Goal: Check status: Check status

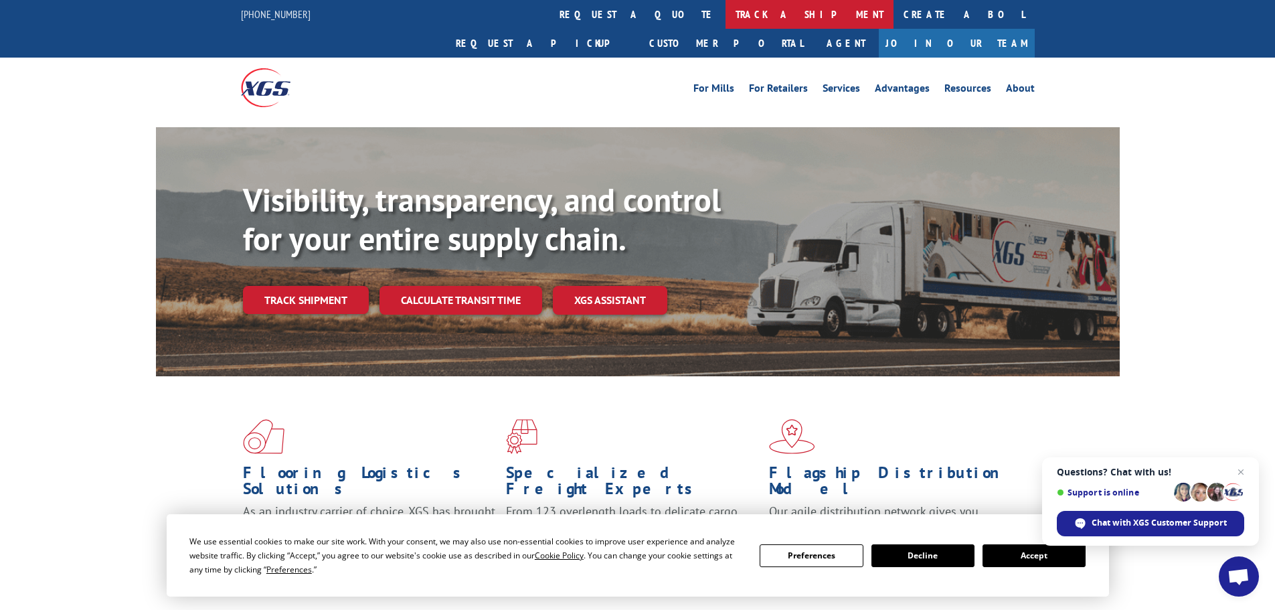
click at [726, 10] on link "track a shipment" at bounding box center [810, 14] width 168 height 29
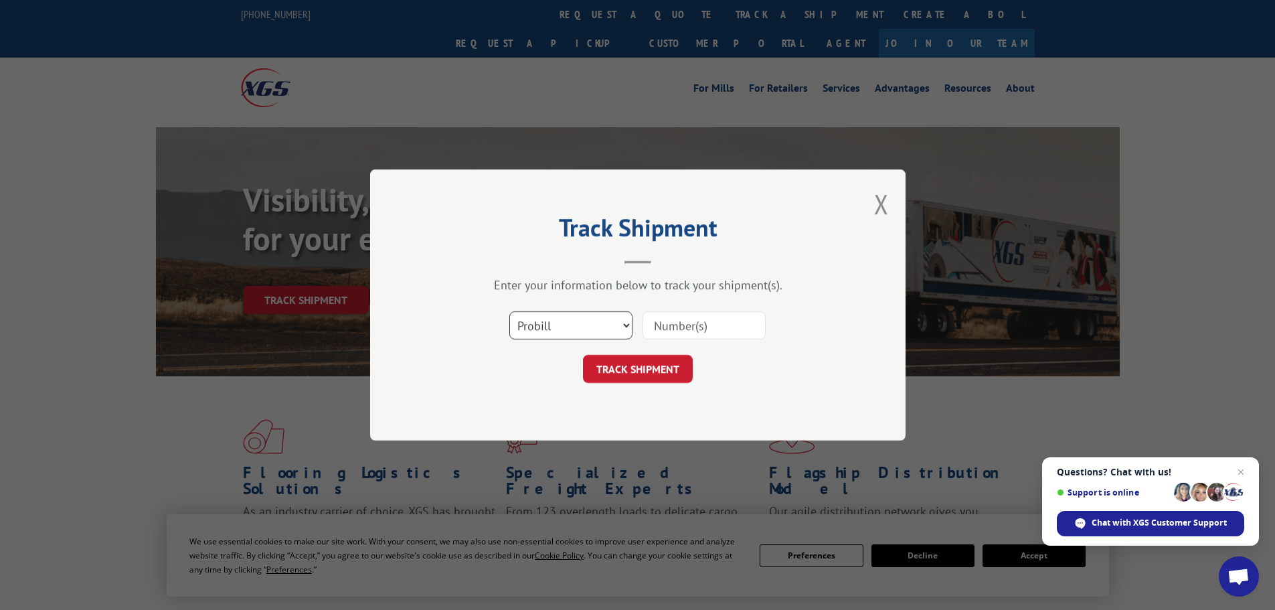
click at [590, 319] on select "Select category... Probill BOL PO" at bounding box center [570, 325] width 123 height 28
select select "po"
click at [509, 311] on select "Select category... Probill BOL PO" at bounding box center [570, 325] width 123 height 28
click at [682, 323] on input at bounding box center [704, 325] width 123 height 28
type input "38549526"
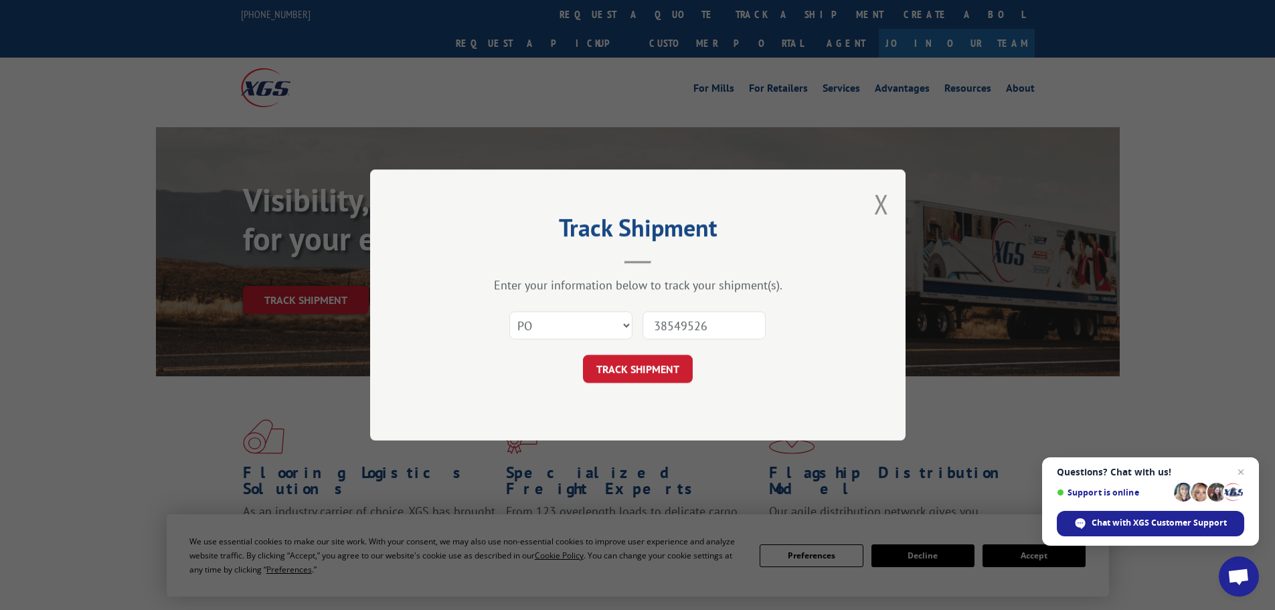
click at [583, 355] on button "TRACK SHIPMENT" at bounding box center [638, 369] width 110 height 28
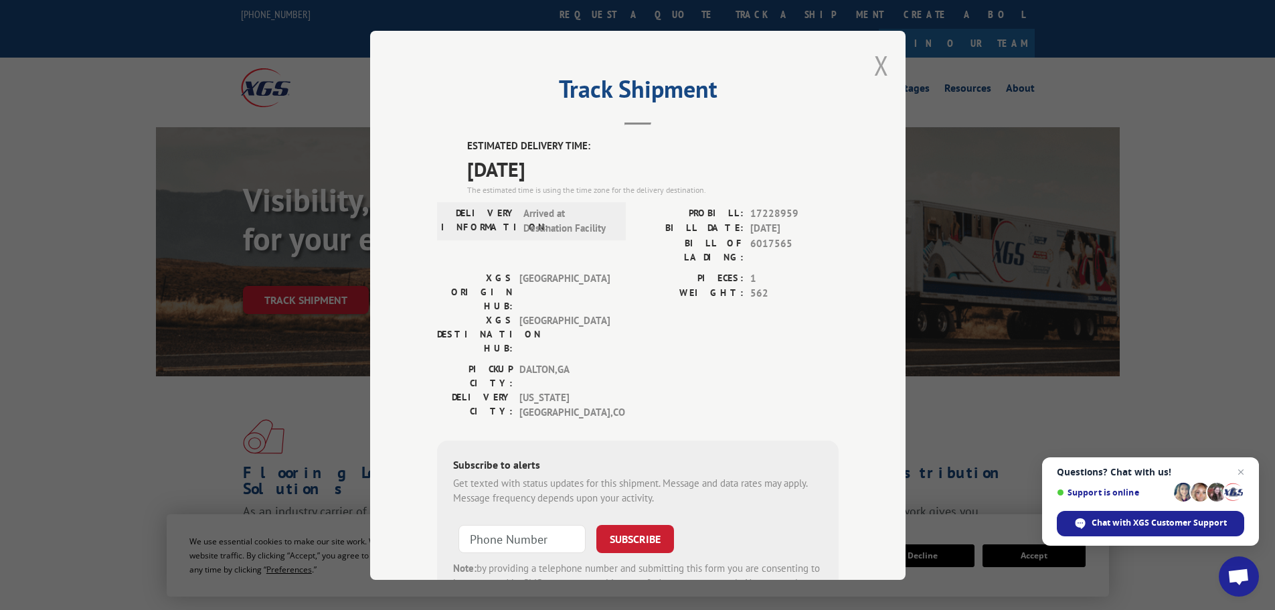
click at [876, 63] on button "Close modal" at bounding box center [881, 65] width 15 height 35
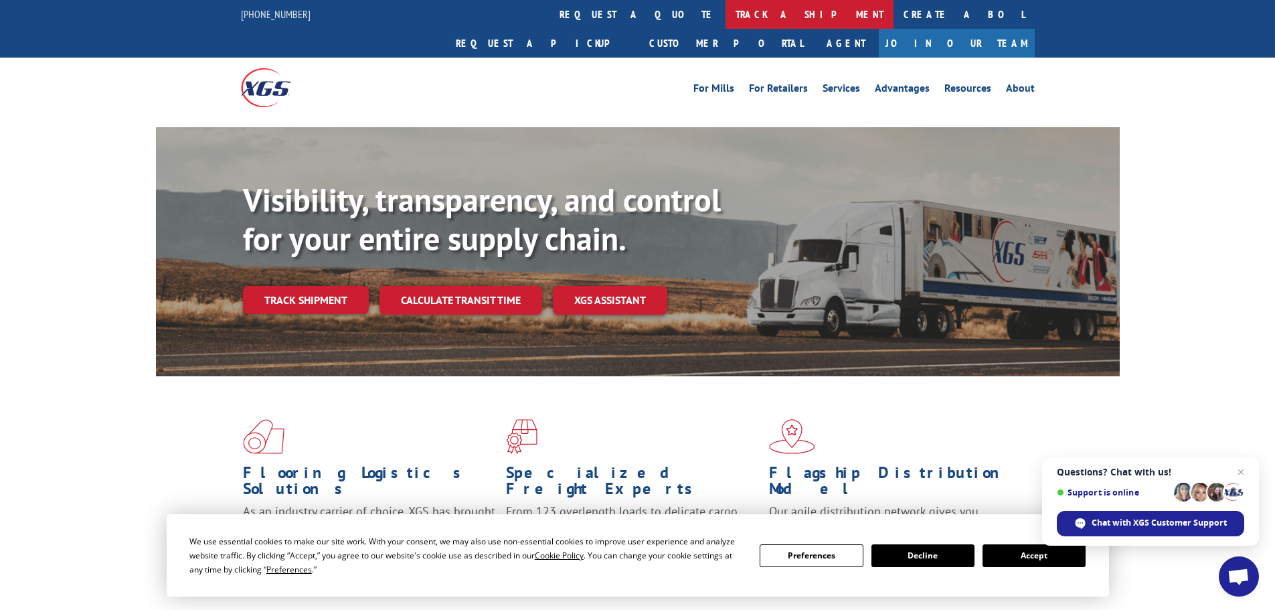
click at [726, 11] on link "track a shipment" at bounding box center [810, 14] width 168 height 29
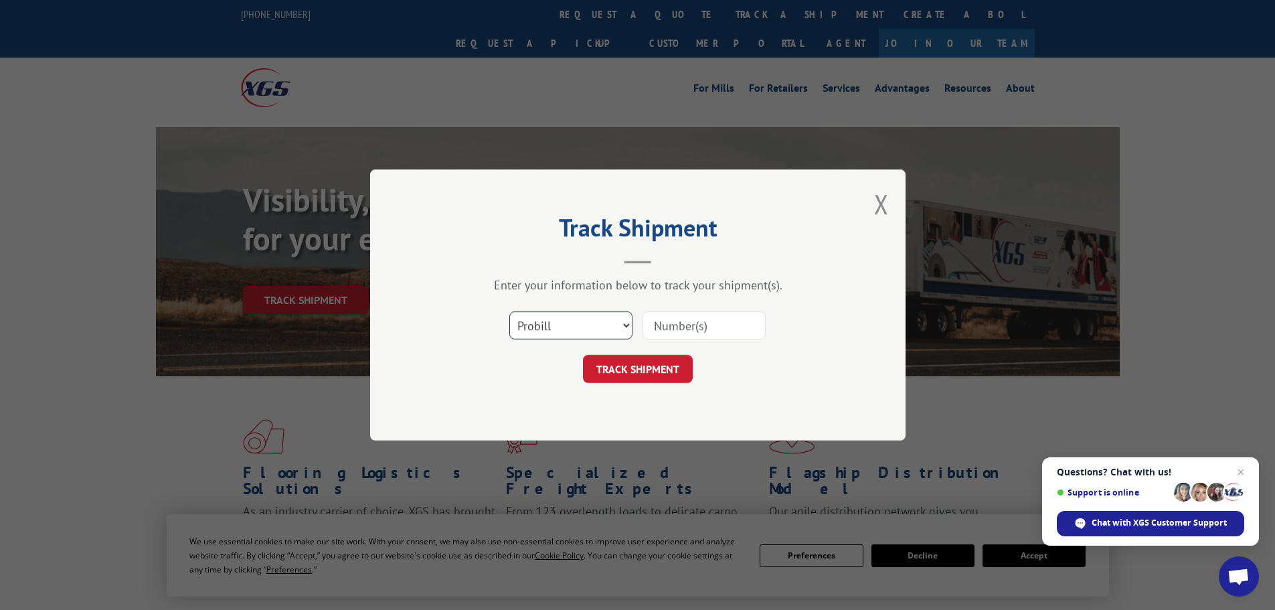
click at [573, 322] on select "Select category... Probill BOL PO" at bounding box center [570, 325] width 123 height 28
select select "po"
click at [509, 311] on select "Select category... Probill BOL PO" at bounding box center [570, 325] width 123 height 28
click at [716, 317] on input at bounding box center [704, 325] width 123 height 28
type input "38549443"
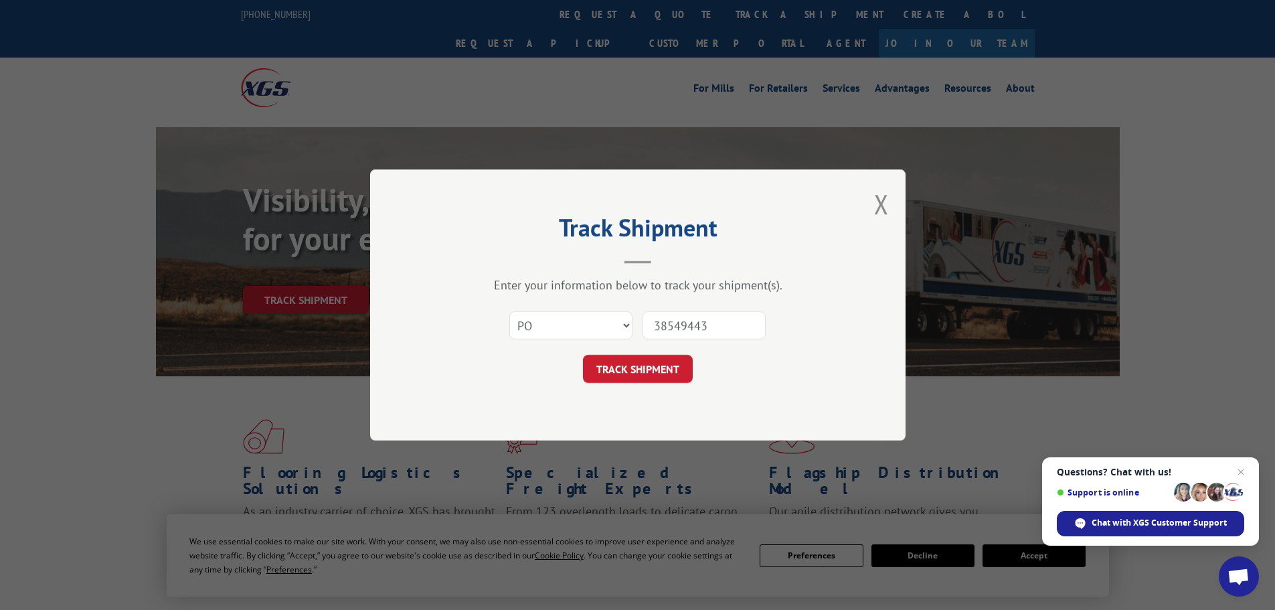
click at [583, 355] on button "TRACK SHIPMENT" at bounding box center [638, 369] width 110 height 28
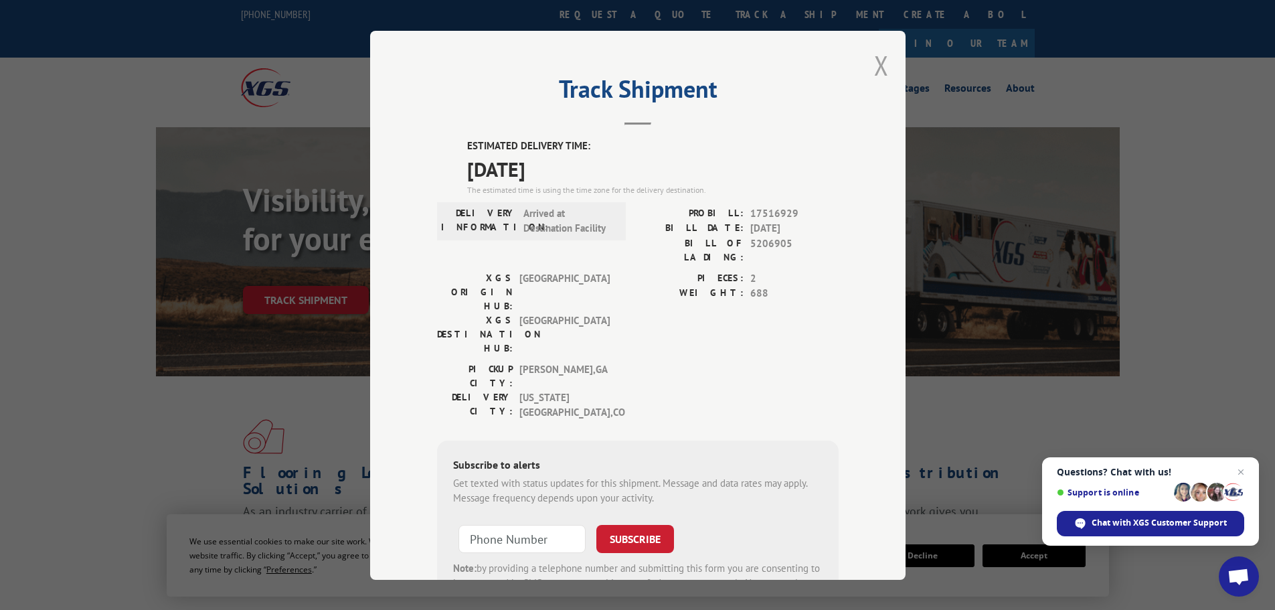
click at [876, 62] on button "Close modal" at bounding box center [881, 65] width 15 height 35
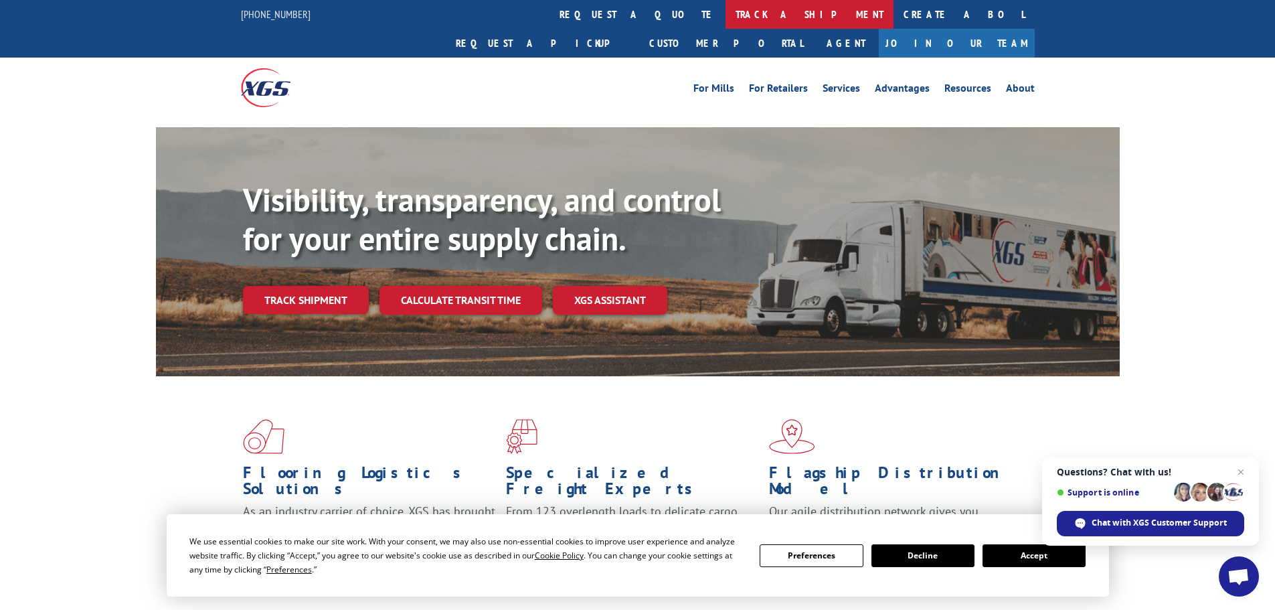
click at [726, 16] on link "track a shipment" at bounding box center [810, 14] width 168 height 29
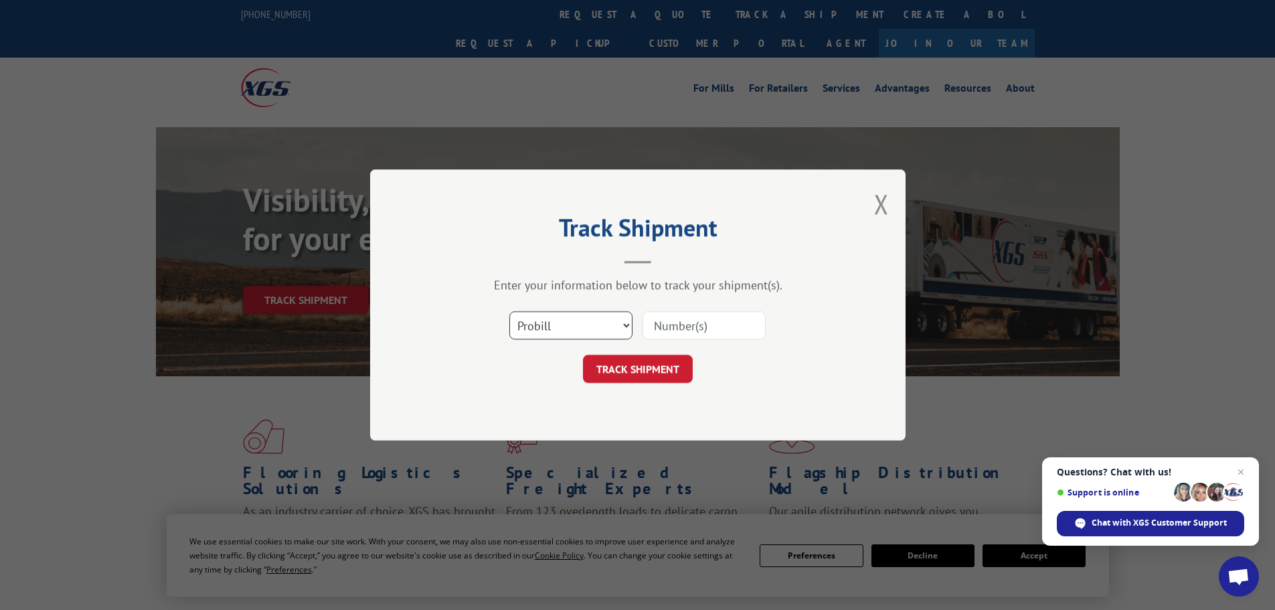
click at [548, 320] on select "Select category... Probill BOL PO" at bounding box center [570, 325] width 123 height 28
select select "po"
click at [509, 311] on select "Select category... Probill BOL PO" at bounding box center [570, 325] width 123 height 28
click at [677, 327] on input at bounding box center [704, 325] width 123 height 28
type input "38549580"
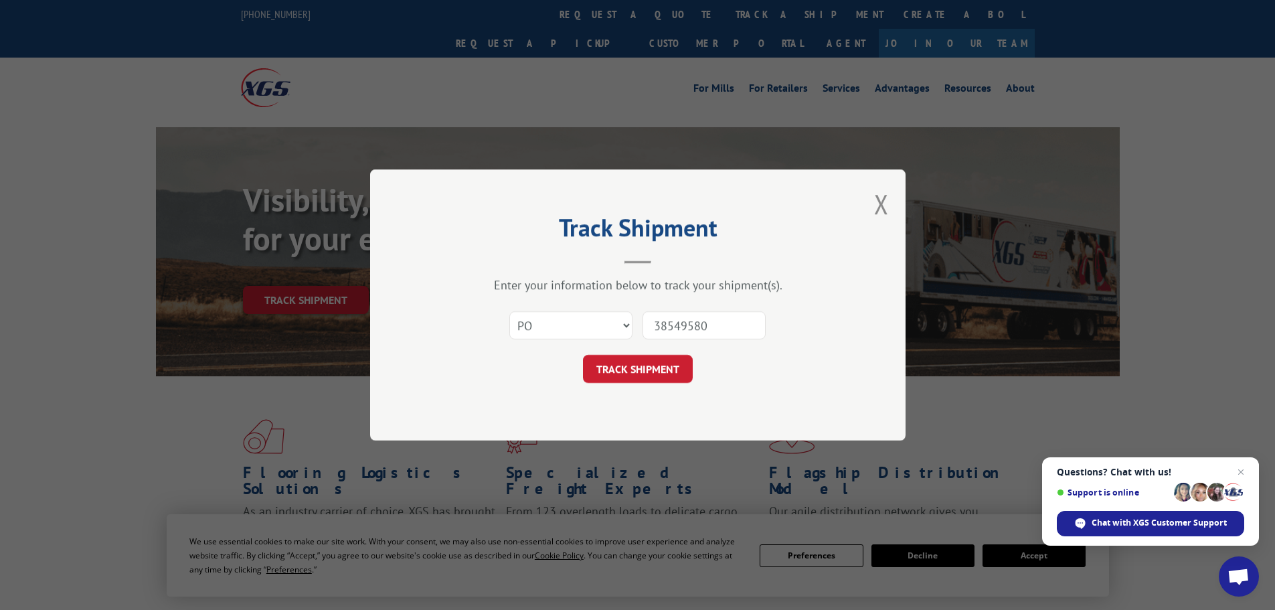
click at [583, 355] on button "TRACK SHIPMENT" at bounding box center [638, 369] width 110 height 28
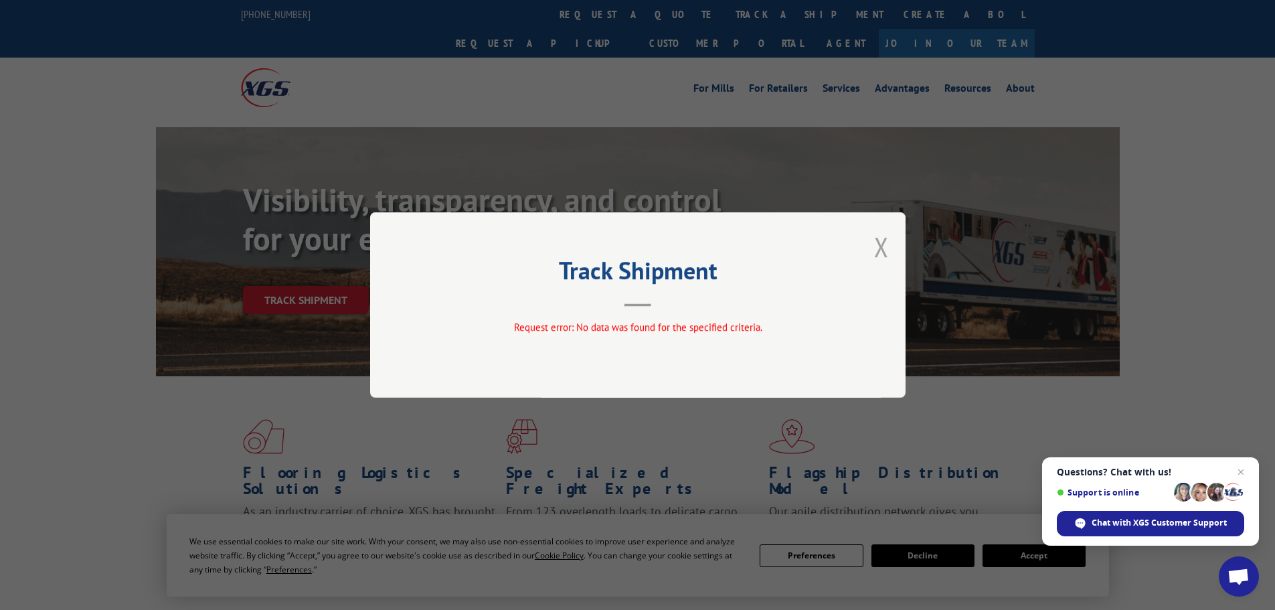
click at [878, 242] on button "Close modal" at bounding box center [881, 246] width 15 height 35
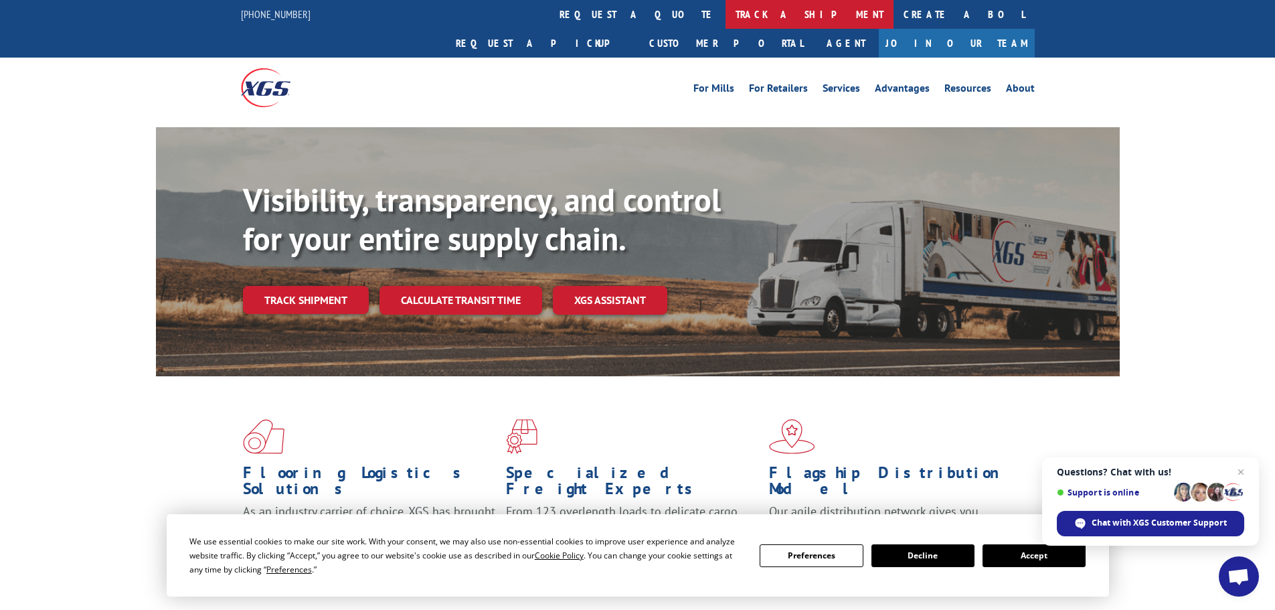
click at [726, 12] on link "track a shipment" at bounding box center [810, 14] width 168 height 29
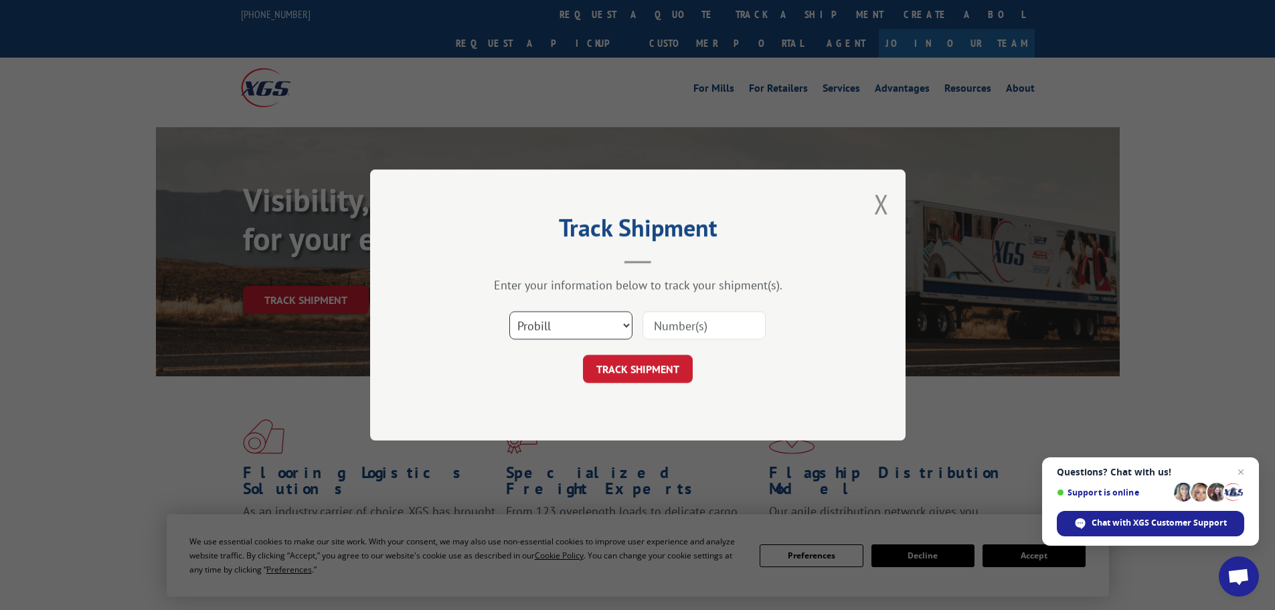
click at [556, 317] on select "Select category... Probill BOL PO" at bounding box center [570, 325] width 123 height 28
select select "po"
click at [509, 311] on select "Select category... Probill BOL PO" at bounding box center [570, 325] width 123 height 28
click at [674, 323] on input at bounding box center [704, 325] width 123 height 28
type input "38549649"
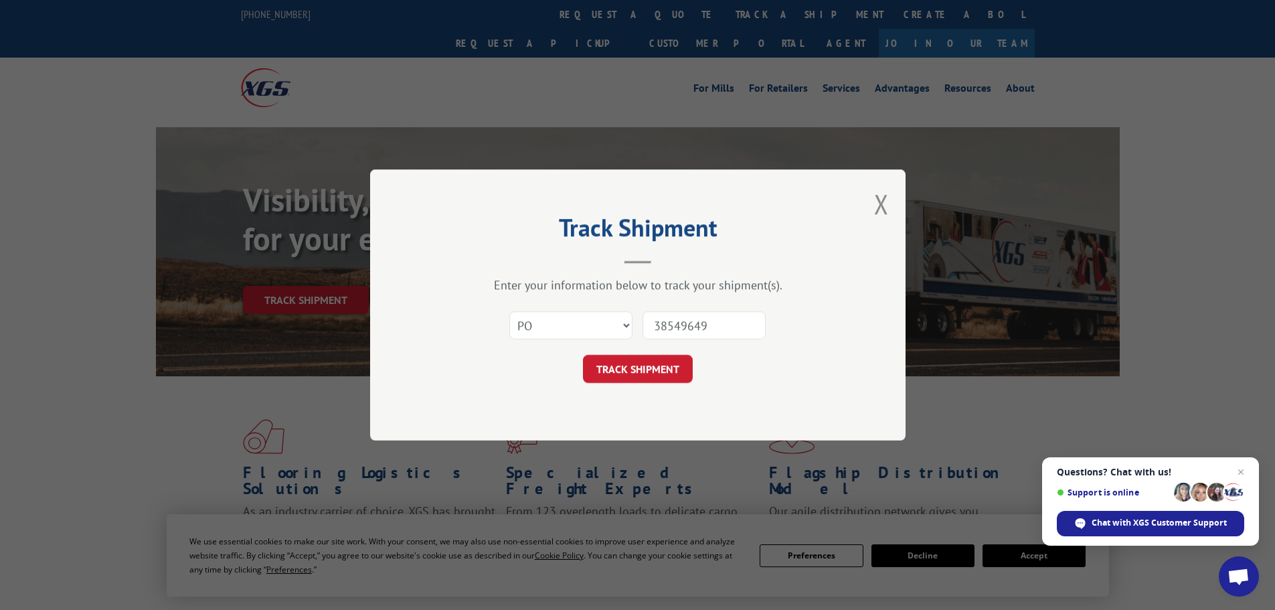
click at [583, 355] on button "TRACK SHIPMENT" at bounding box center [638, 369] width 110 height 28
